Goal: Information Seeking & Learning: Learn about a topic

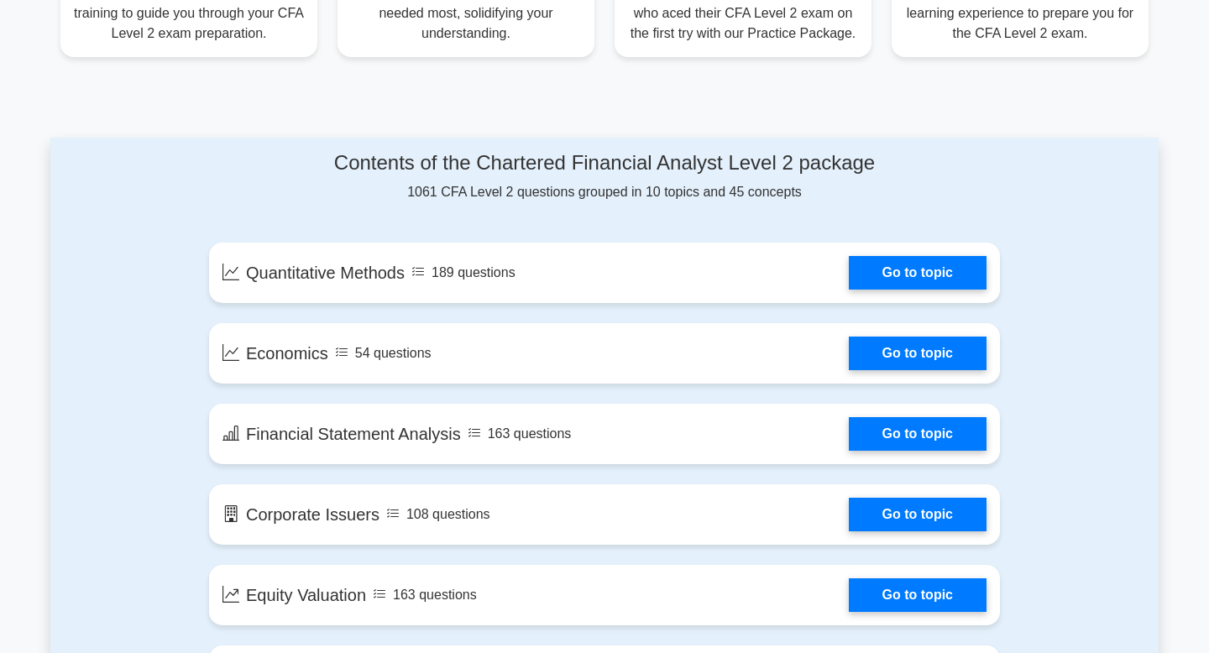
scroll to position [697, 0]
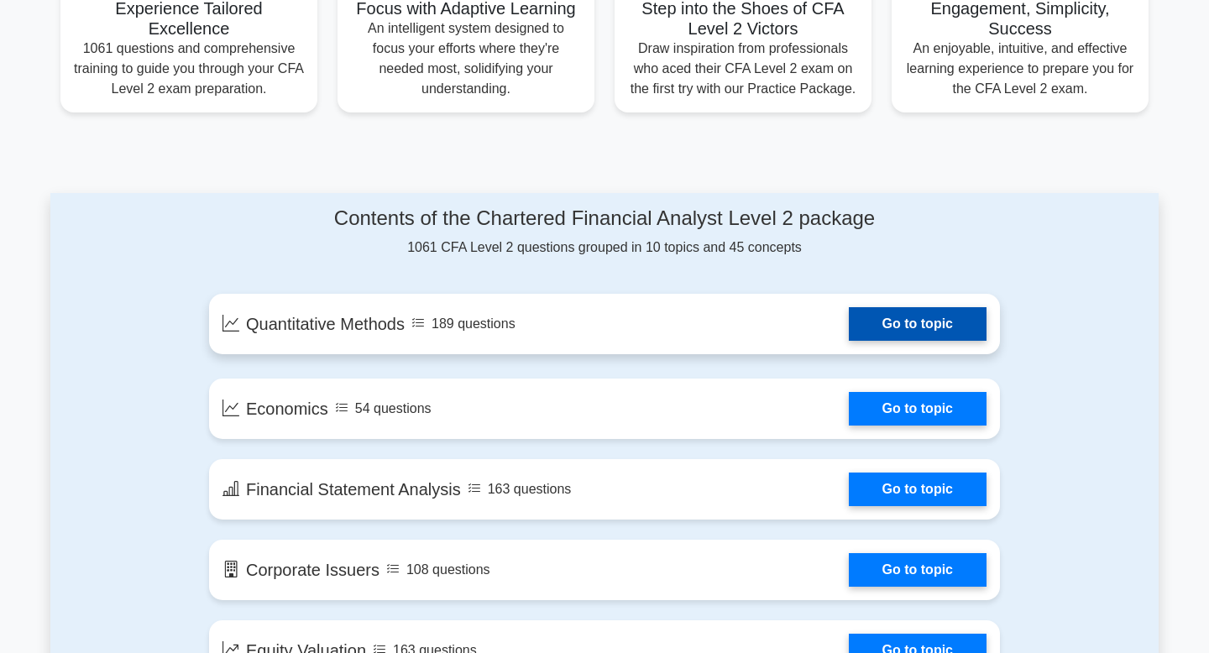
click at [849, 323] on link "Go to topic" at bounding box center [918, 324] width 138 height 34
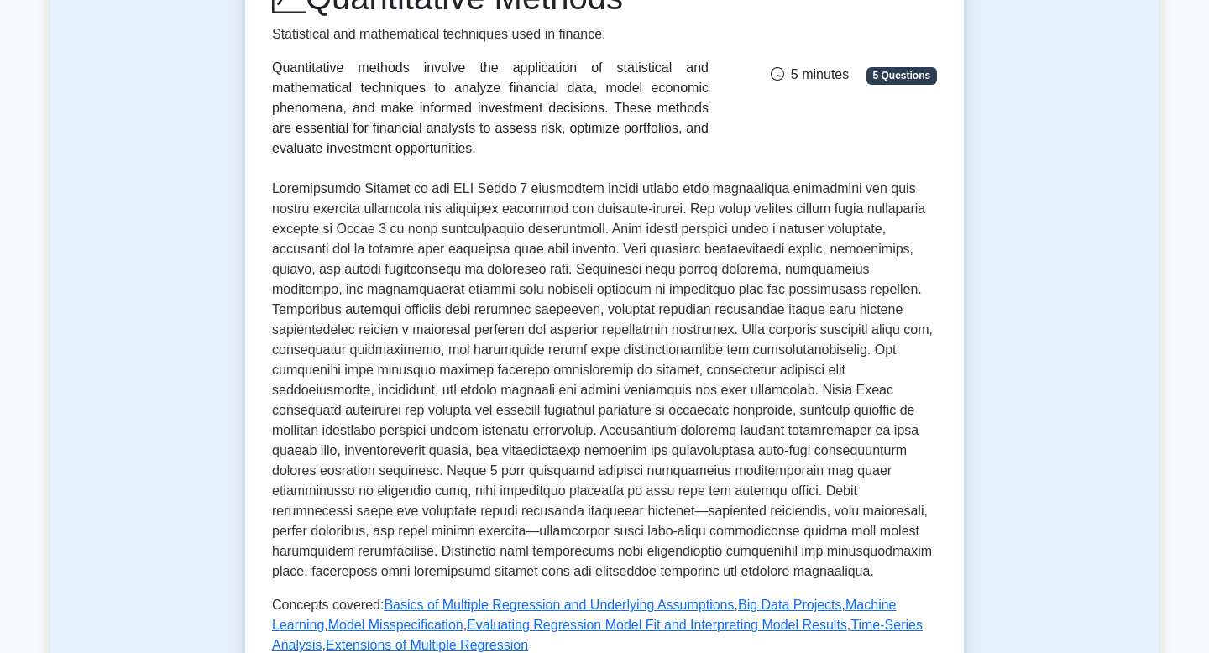
scroll to position [480, 0]
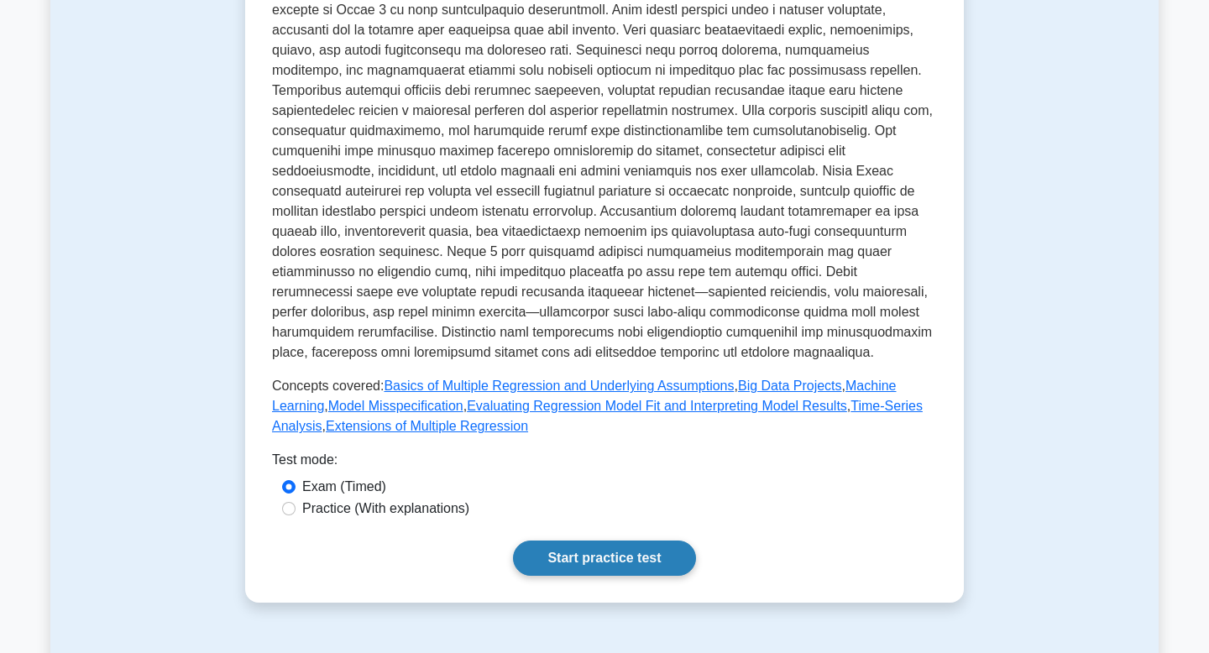
click at [608, 544] on link "Start practice test" at bounding box center [604, 558] width 182 height 35
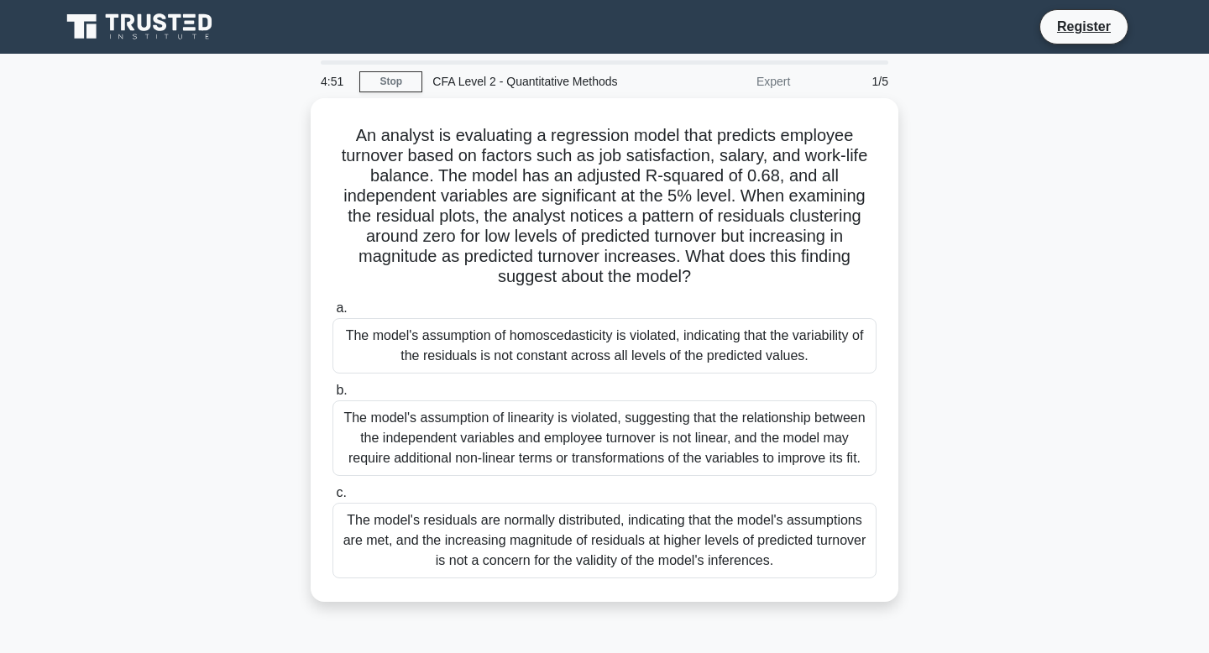
click at [1005, 226] on div "An analyst is evaluating a regression model that predicts employee turnover bas…" at bounding box center [604, 360] width 1109 height 524
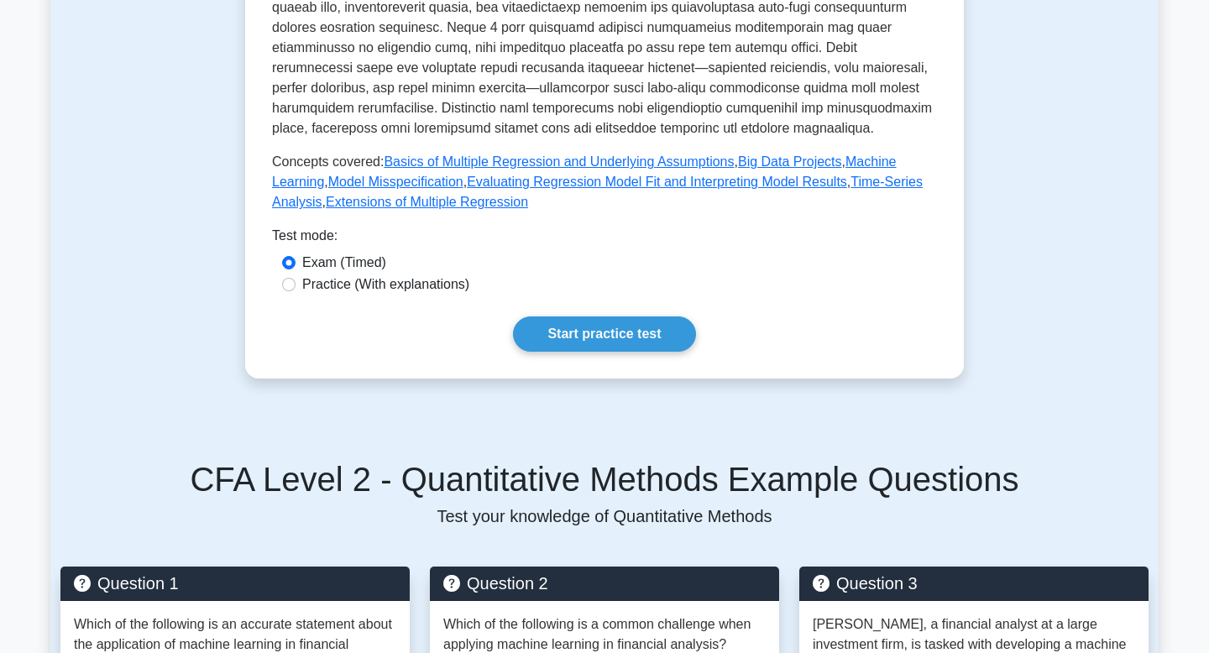
scroll to position [873, 0]
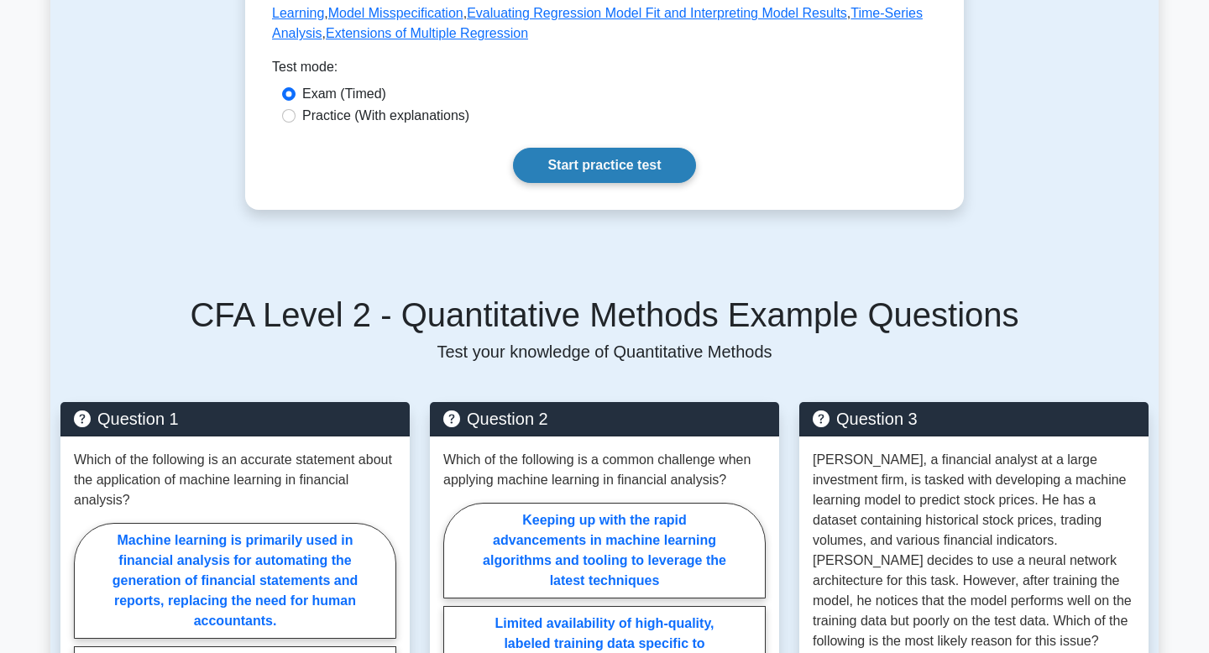
click at [622, 152] on link "Start practice test" at bounding box center [604, 165] width 182 height 35
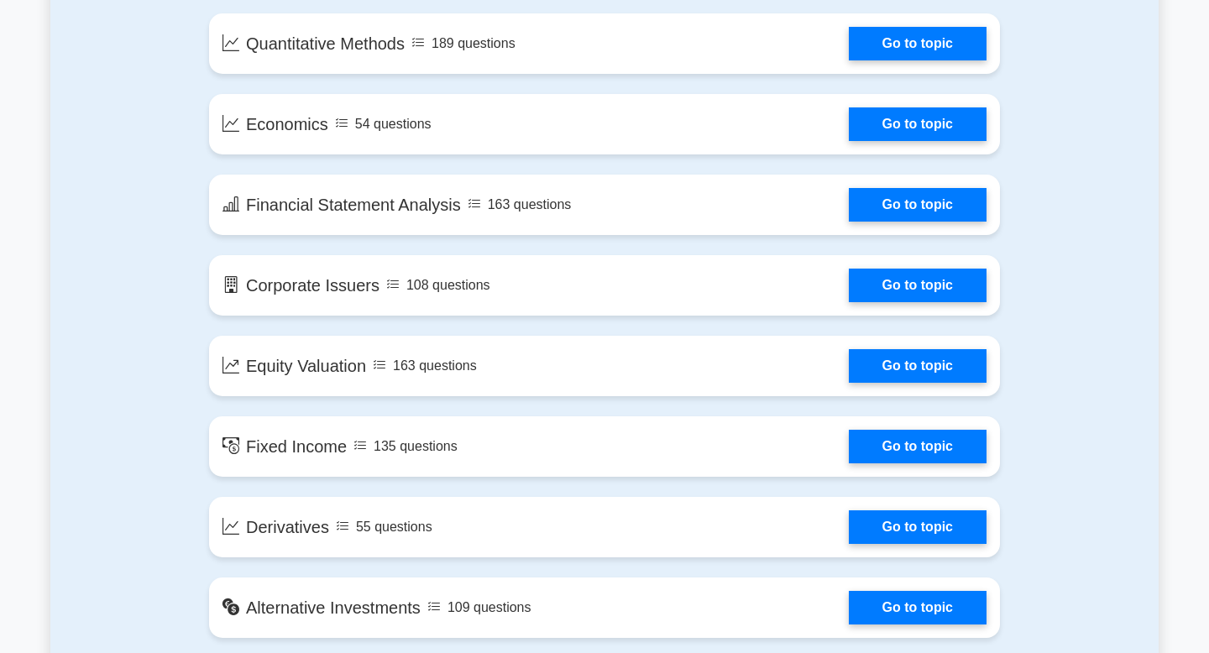
scroll to position [986, 0]
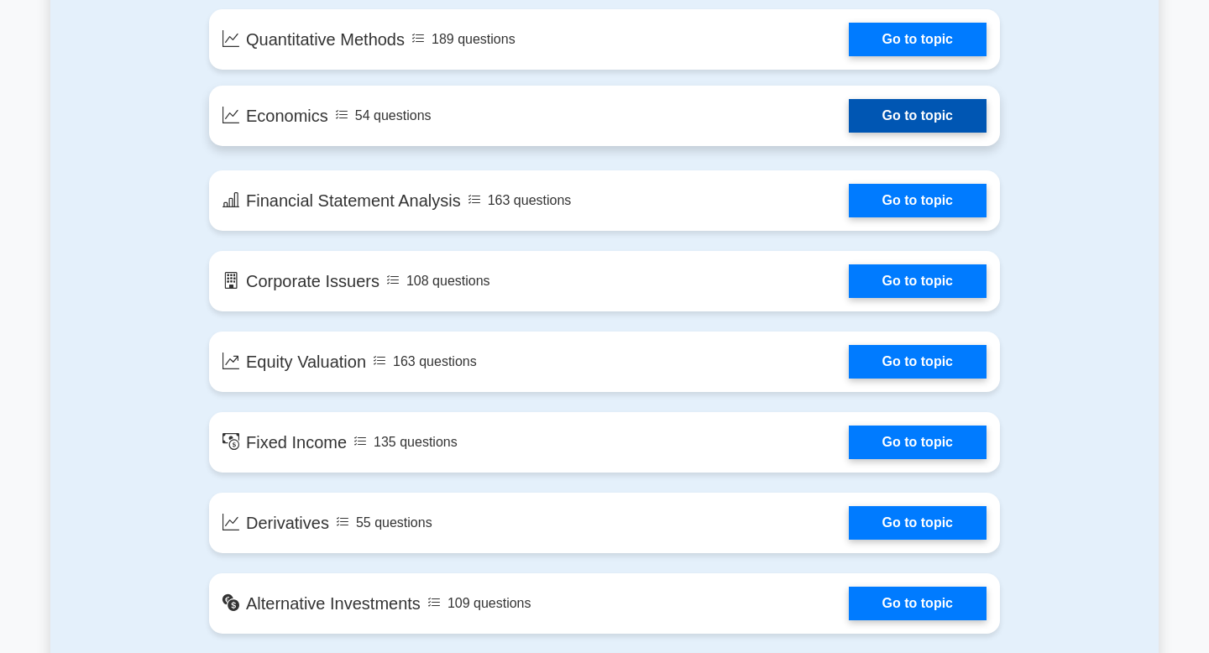
click at [849, 121] on link "Go to topic" at bounding box center [918, 116] width 138 height 34
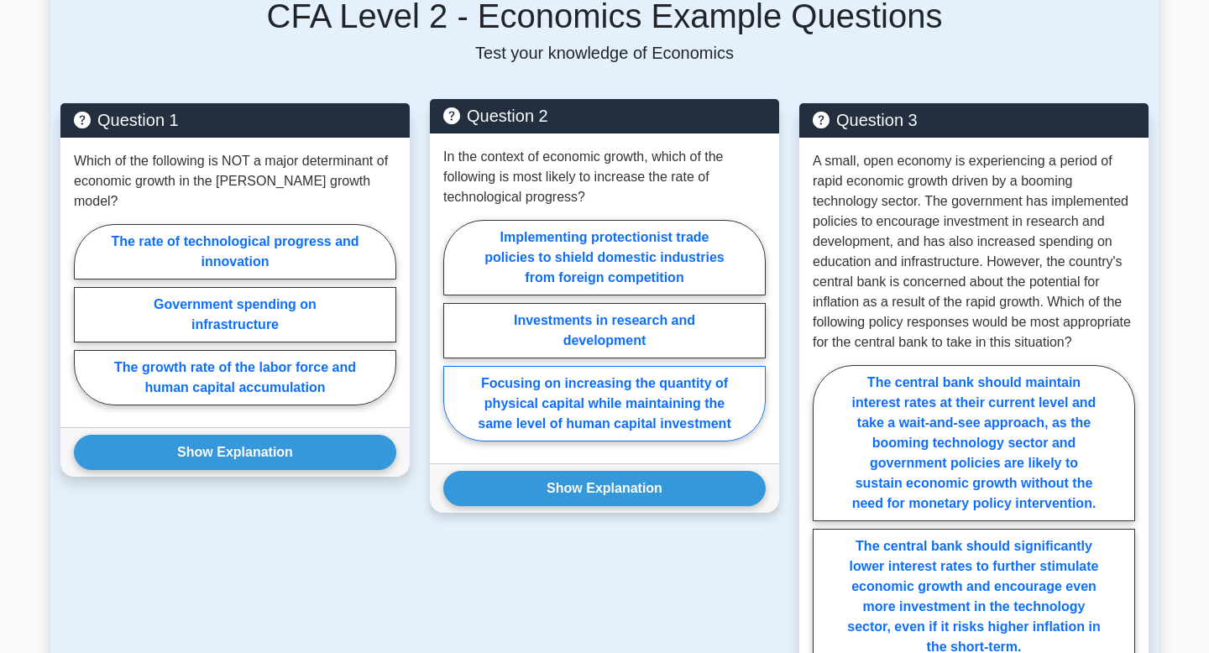
scroll to position [792, 0]
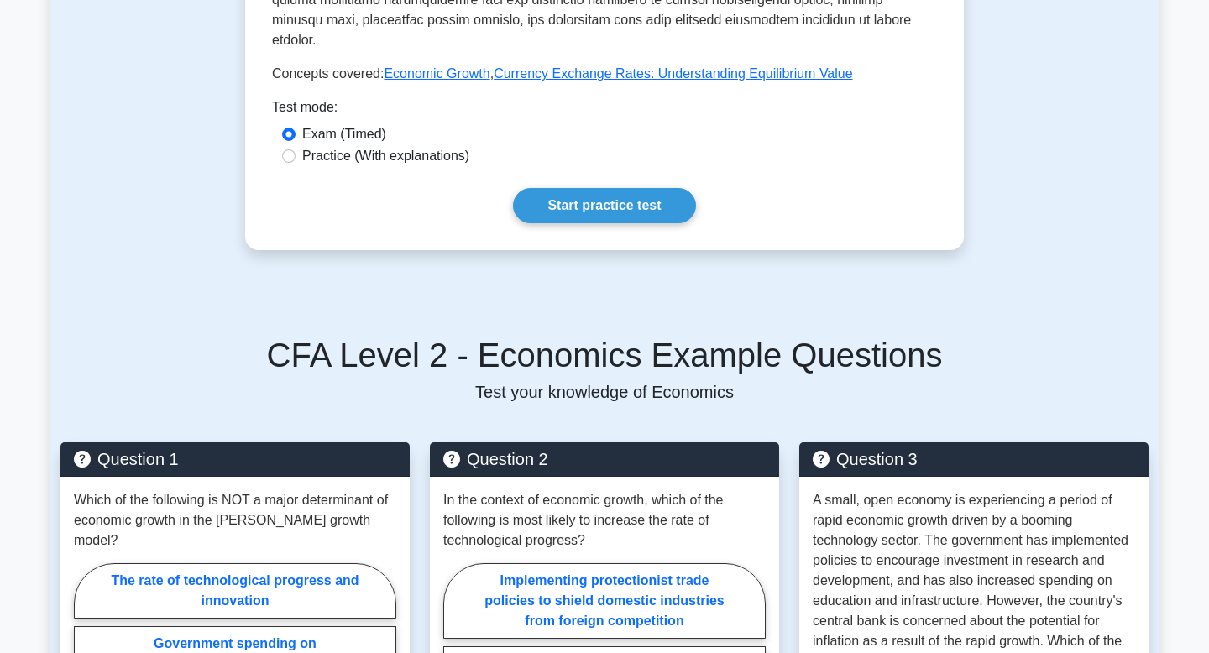
click at [590, 209] on link "Start practice test" at bounding box center [604, 205] width 182 height 35
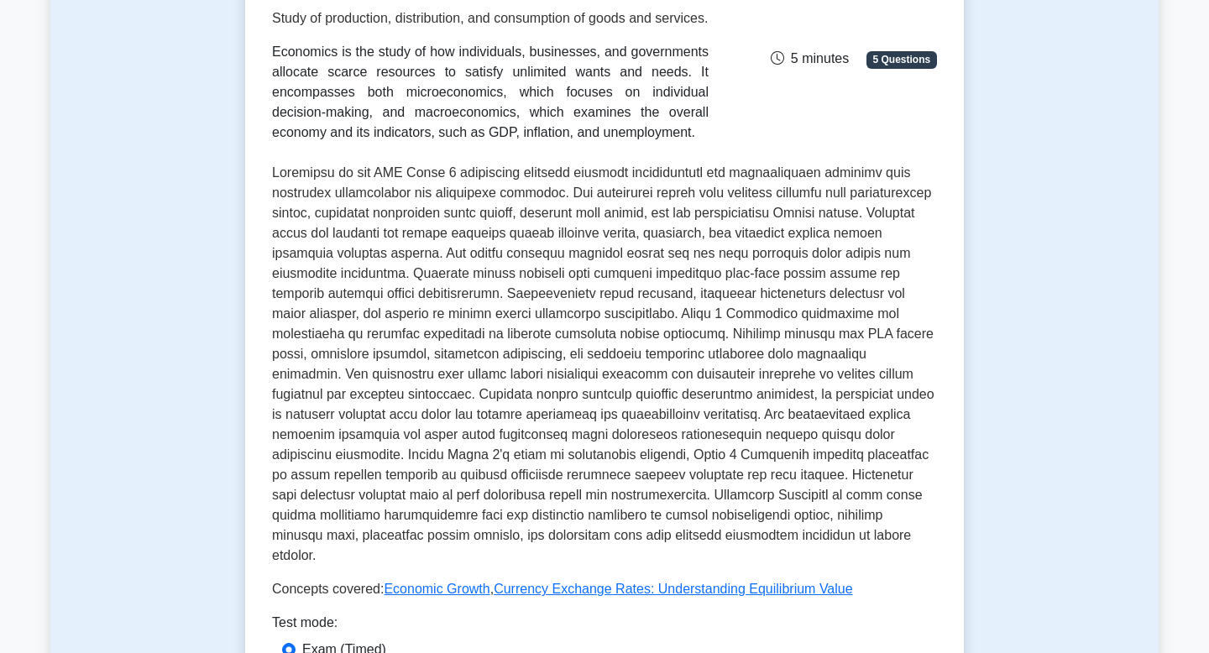
scroll to position [277, 0]
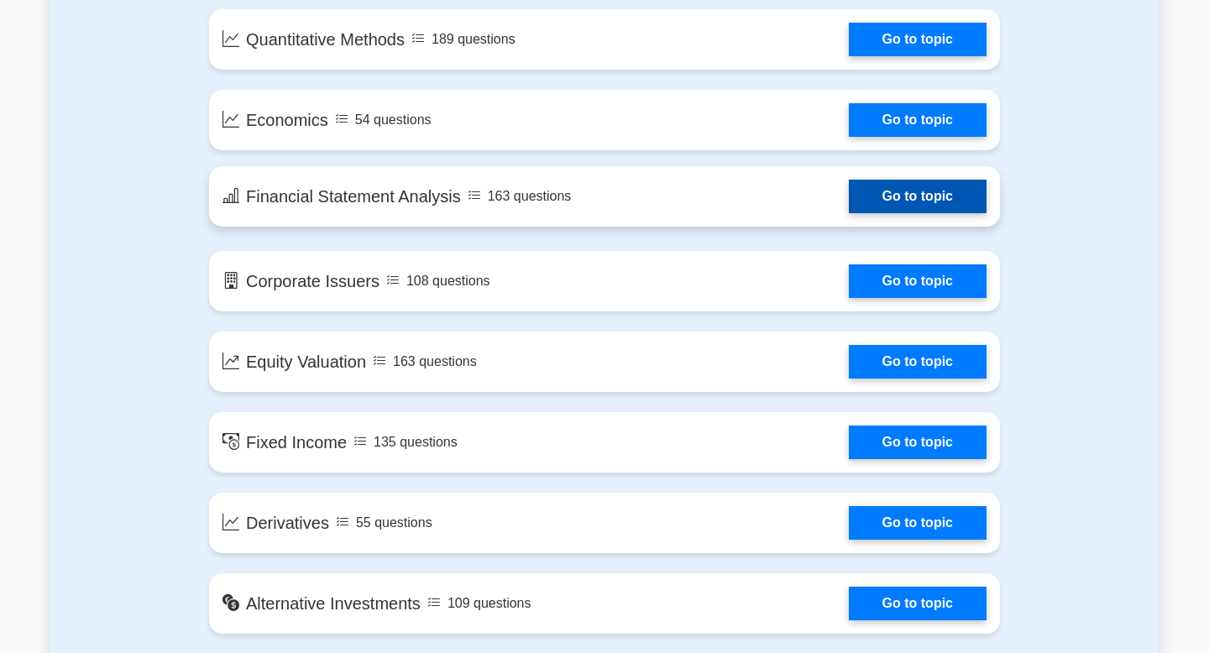
click at [849, 201] on link "Go to topic" at bounding box center [918, 197] width 138 height 34
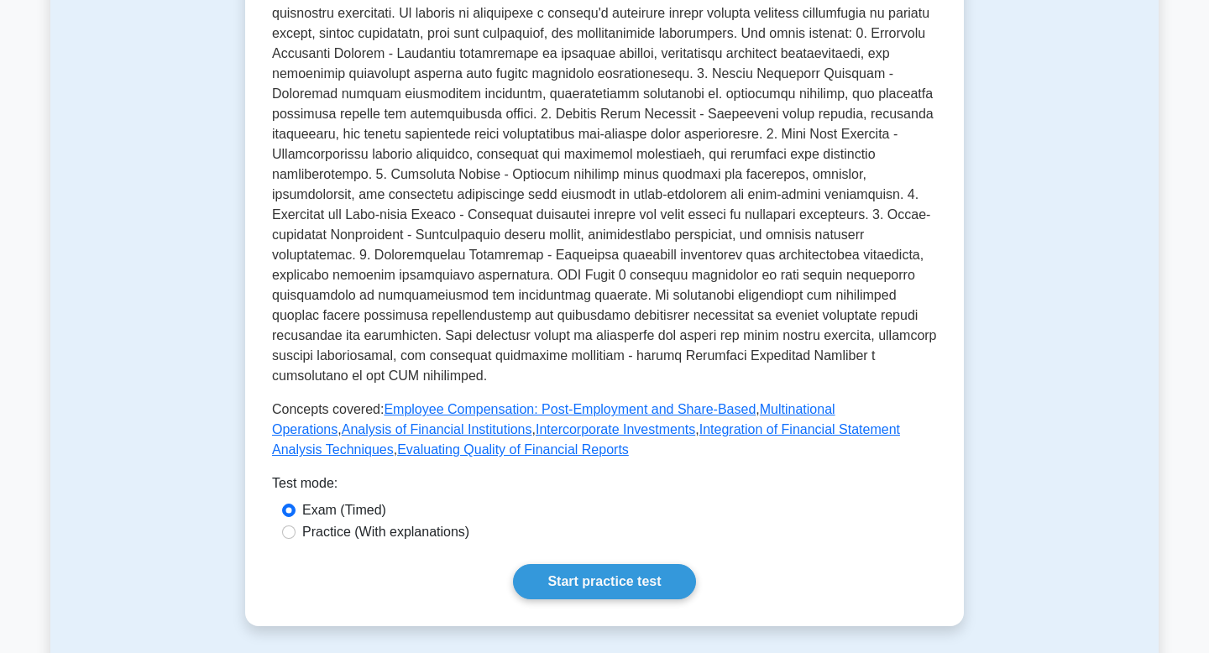
scroll to position [543, 0]
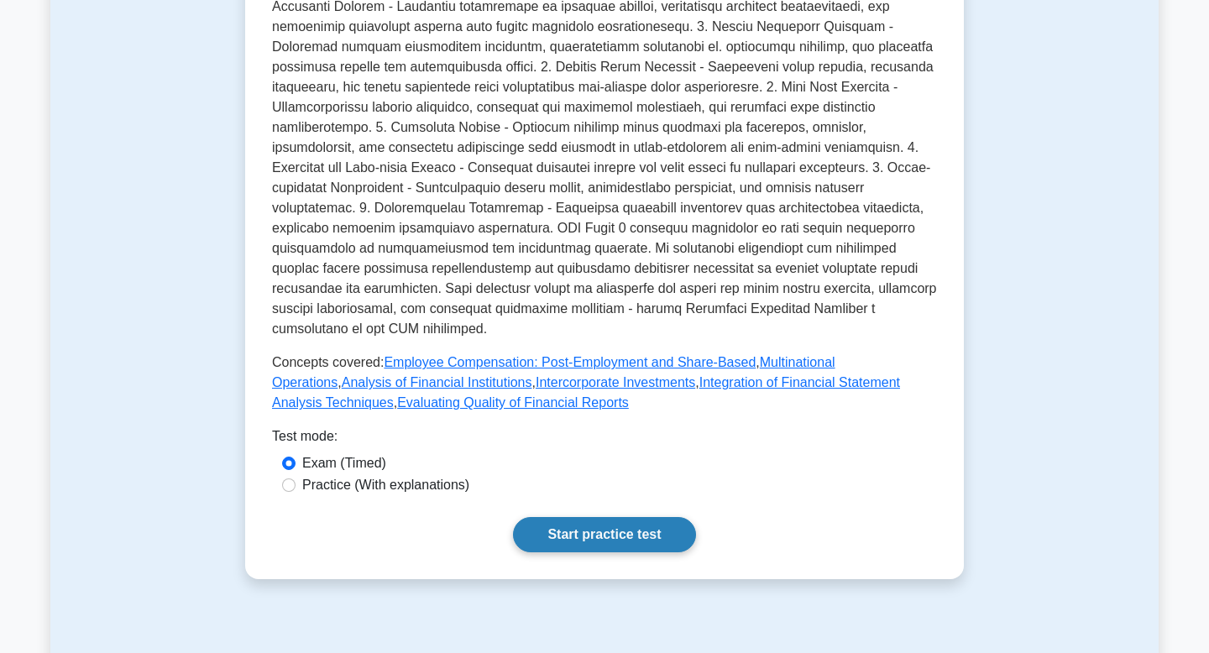
click at [573, 529] on link "Start practice test" at bounding box center [604, 534] width 182 height 35
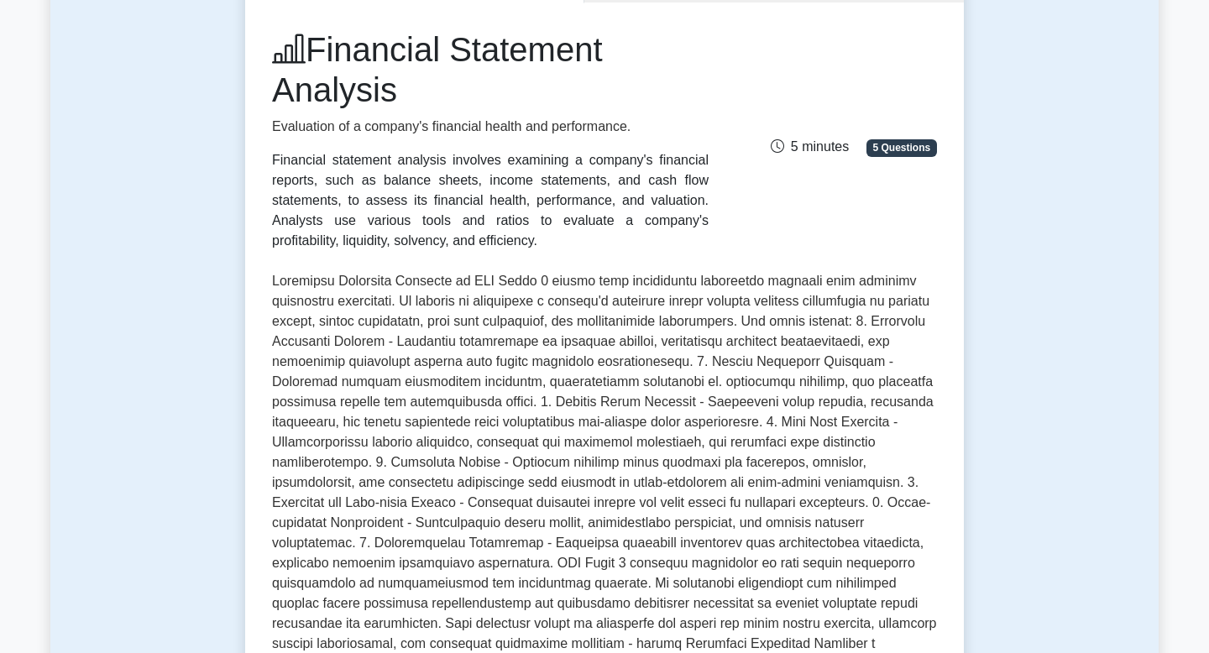
scroll to position [214, 0]
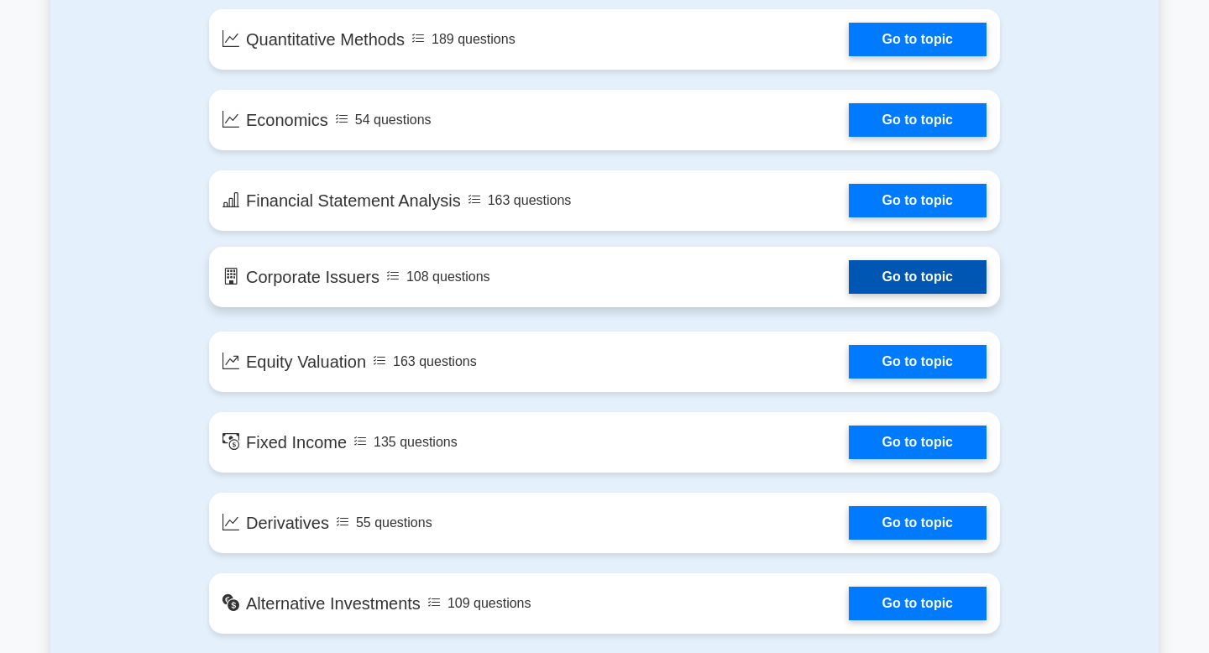
click at [849, 275] on link "Go to topic" at bounding box center [918, 277] width 138 height 34
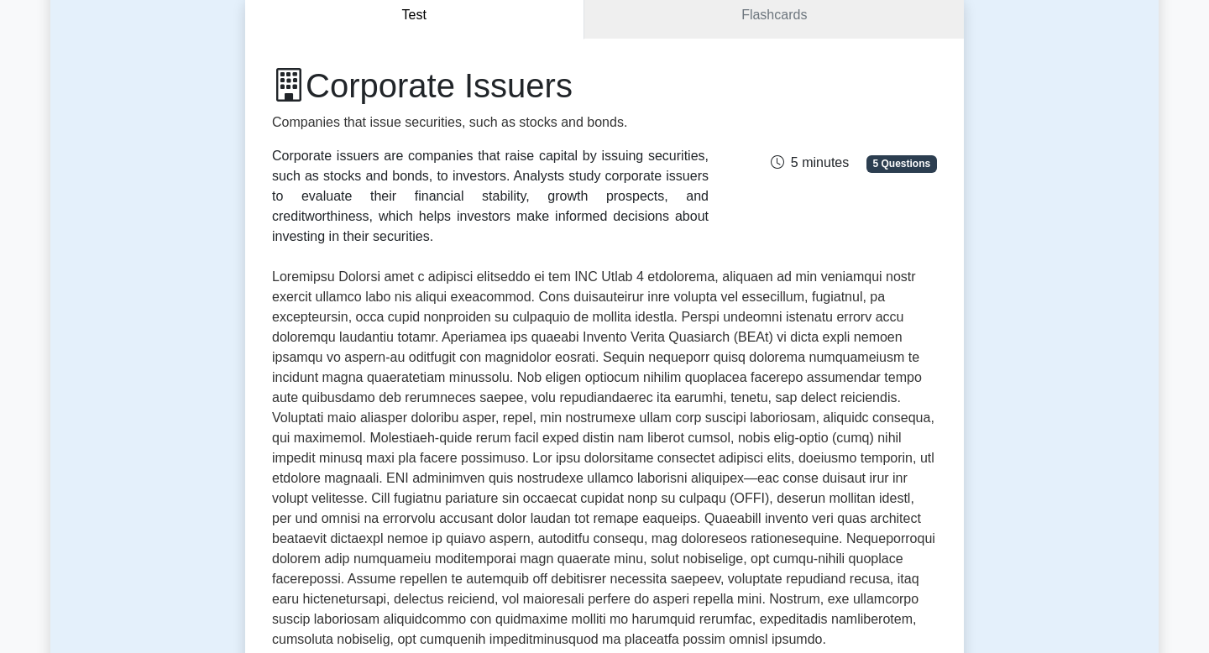
scroll to position [757, 0]
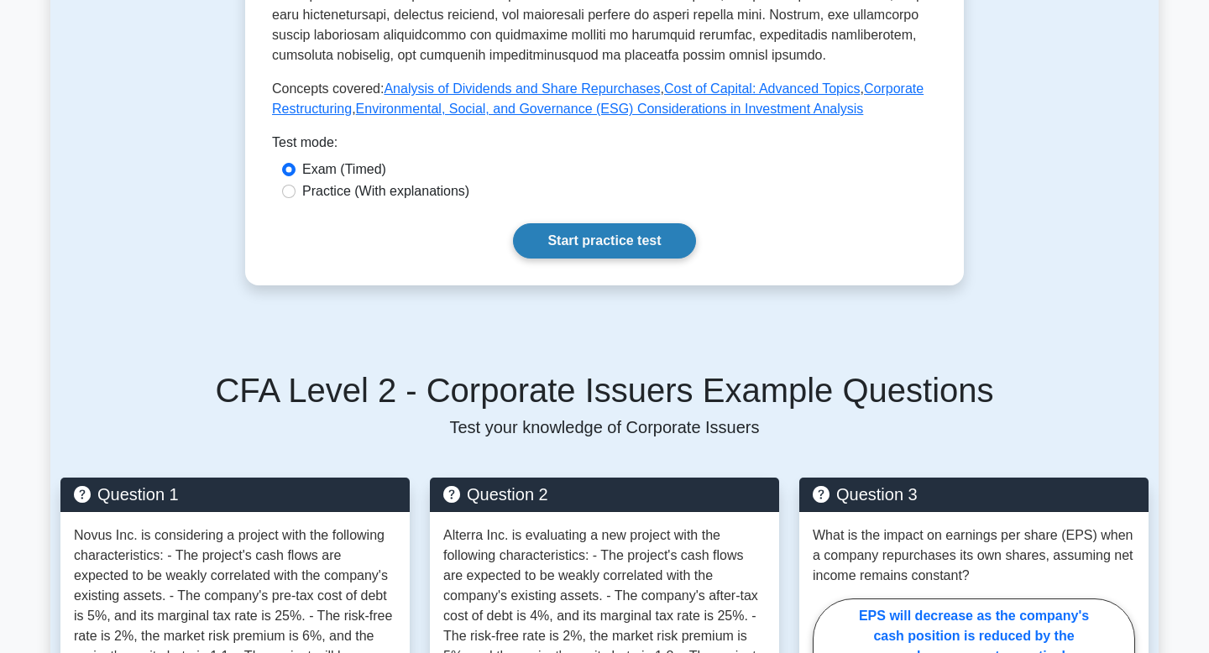
click at [581, 236] on link "Start practice test" at bounding box center [604, 240] width 182 height 35
